Goal: Information Seeking & Learning: Learn about a topic

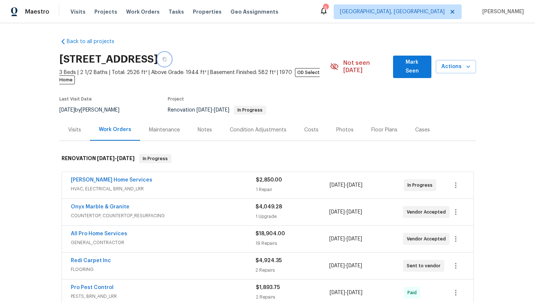
click at [171, 56] on button "button" at bounding box center [164, 59] width 13 height 13
click at [383, 126] on div "Floor Plans" at bounding box center [384, 129] width 26 height 7
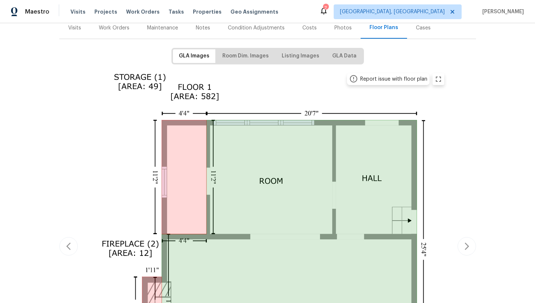
scroll to position [103, 0]
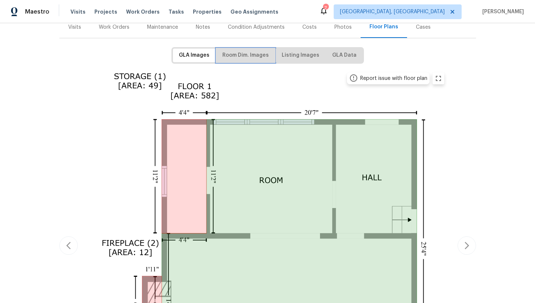
click at [245, 51] on span "Room Dim. Images" at bounding box center [245, 55] width 46 height 9
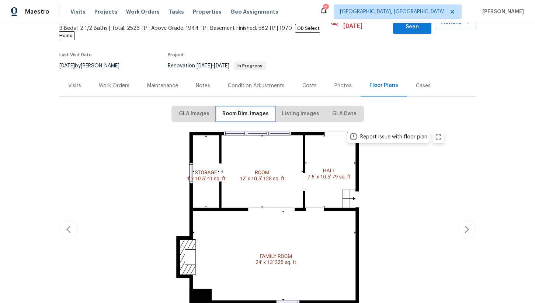
scroll to position [63, 0]
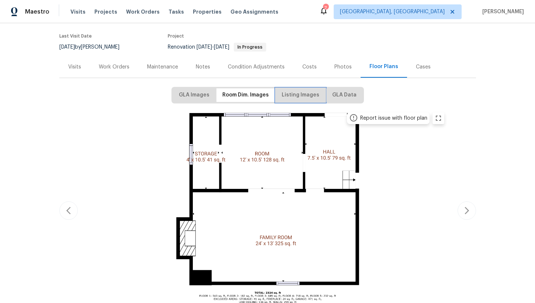
click at [289, 91] on span "Listing Images" at bounding box center [301, 95] width 38 height 9
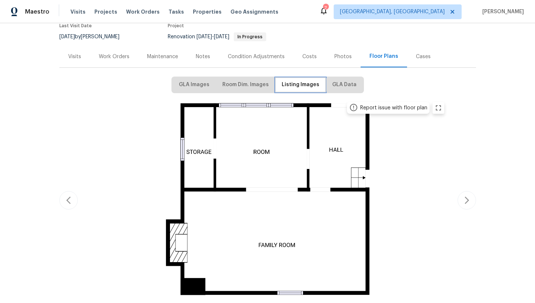
scroll to position [81, 0]
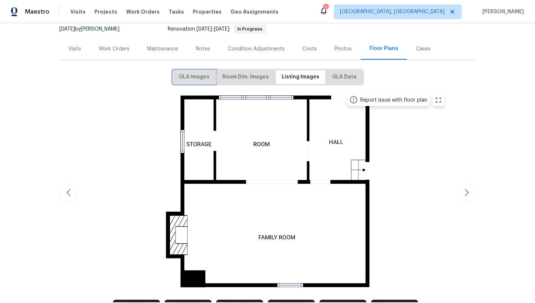
click at [199, 70] on button "GLA Images" at bounding box center [194, 77] width 42 height 14
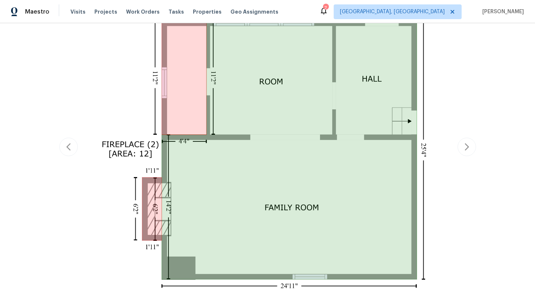
scroll to position [202, 0]
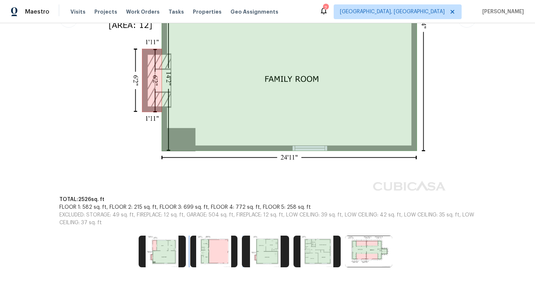
click at [211, 247] on img at bounding box center [213, 252] width 47 height 32
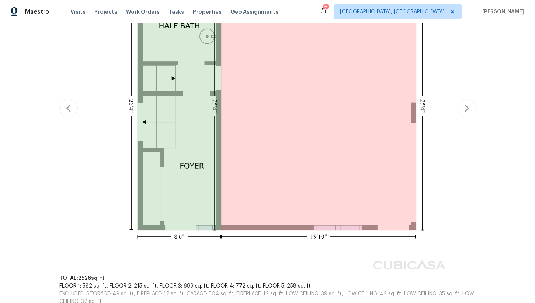
scroll to position [233, 0]
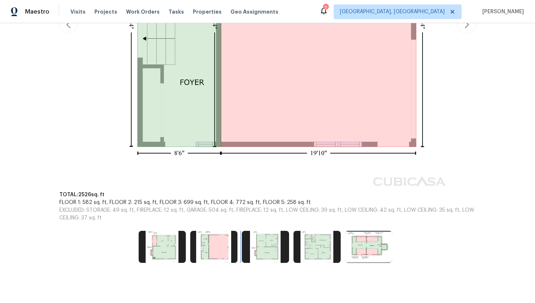
click at [254, 240] on img at bounding box center [265, 247] width 47 height 32
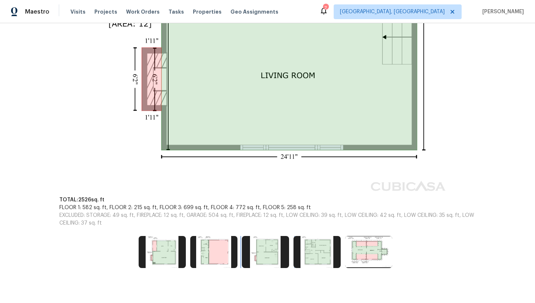
scroll to position [355, 0]
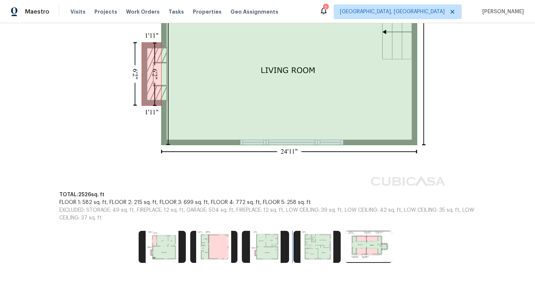
click at [319, 243] on img at bounding box center [316, 247] width 47 height 32
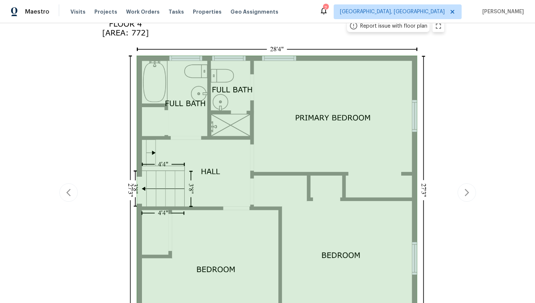
scroll to position [148, 0]
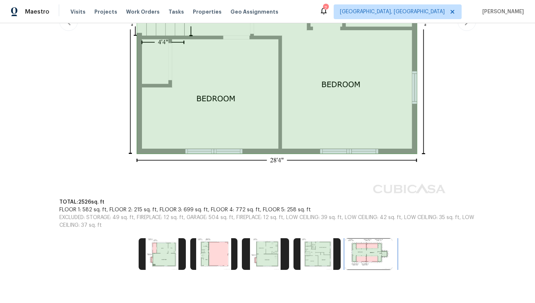
click at [368, 247] on img at bounding box center [368, 254] width 47 height 32
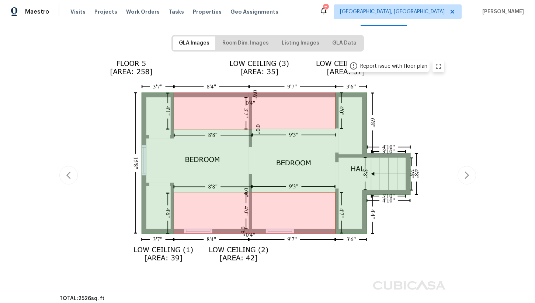
scroll to position [115, 0]
